Goal: Find contact information: Find contact information

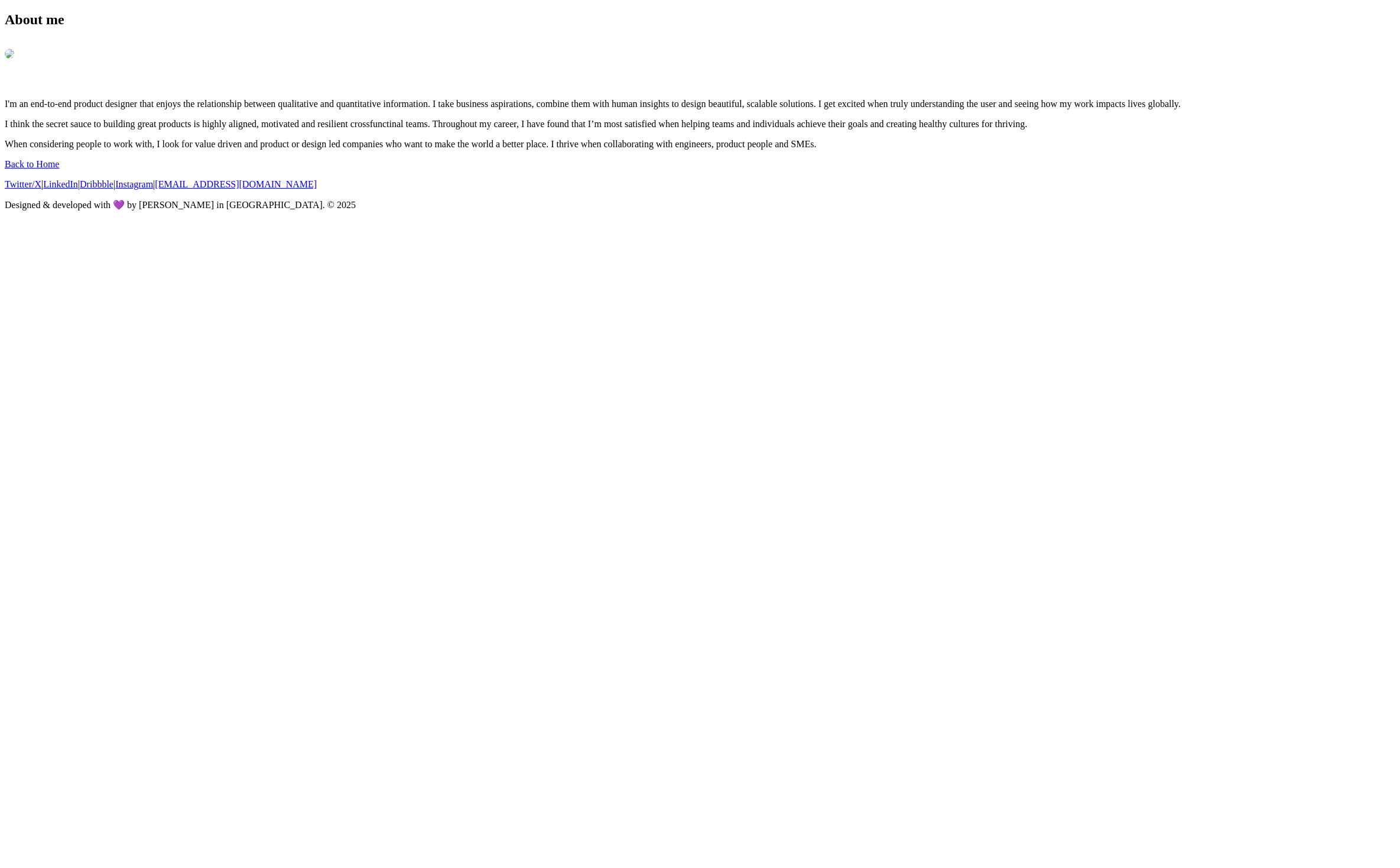
click at [59, 169] on link "Back to Home" at bounding box center [31, 163] width 54 height 10
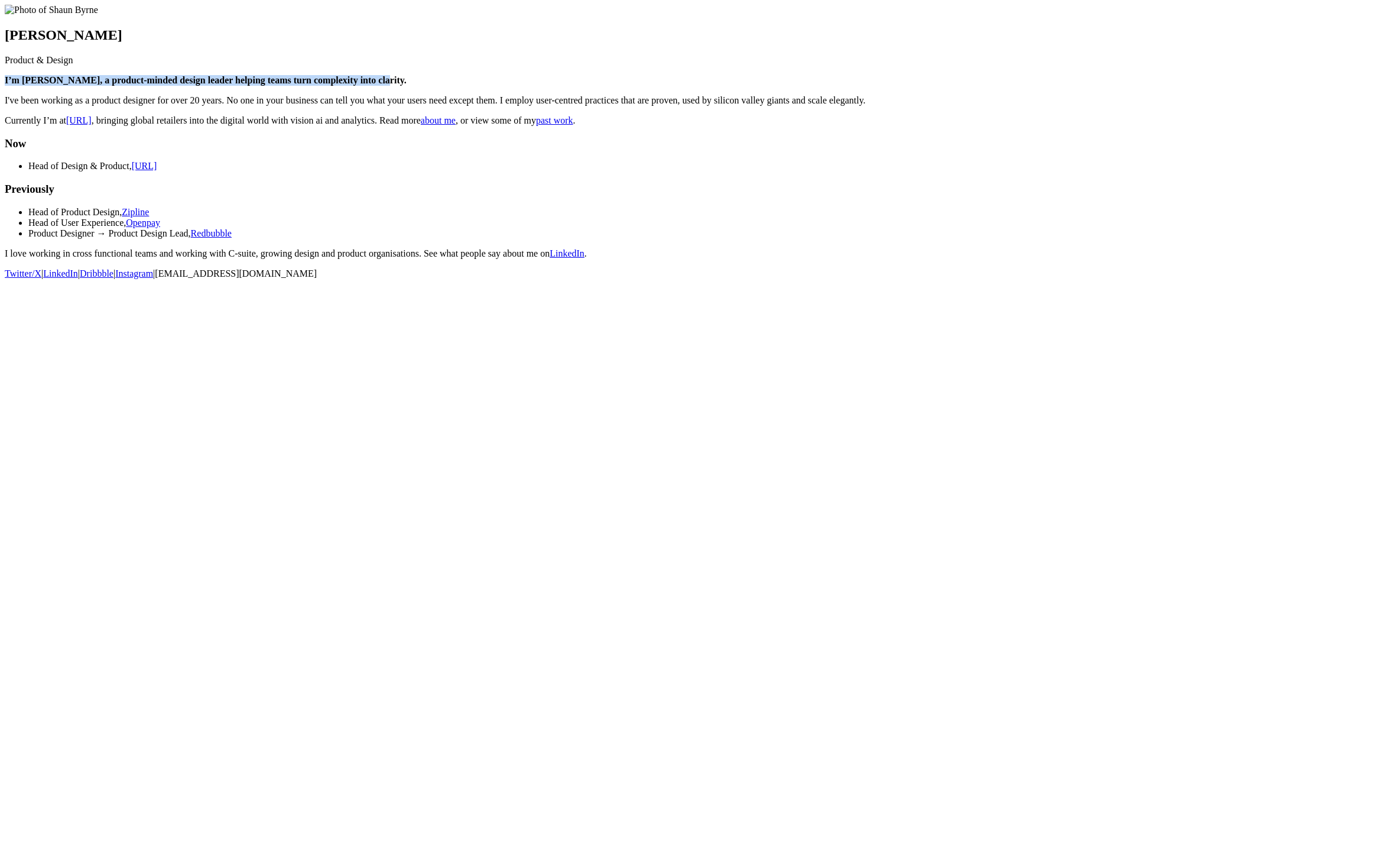
drag, startPoint x: 529, startPoint y: 124, endPoint x: 670, endPoint y: 159, distance: 145.3
click at [496, 110] on main "[PERSON_NAME] Product & Design I’m [PERSON_NAME], a product-minded design leade…" at bounding box center [700, 131] width 1391 height 254
copy strong "I’m [PERSON_NAME], a product-minded design leader helping teams turn complexity…"
click at [1159, 193] on main "[PERSON_NAME] Product & Design I’m [PERSON_NAME], a product-minded design leade…" at bounding box center [700, 131] width 1391 height 254
click at [317, 278] on span "[EMAIL_ADDRESS][DOMAIN_NAME]" at bounding box center [236, 273] width 162 height 10
